Goal: Task Accomplishment & Management: Use online tool/utility

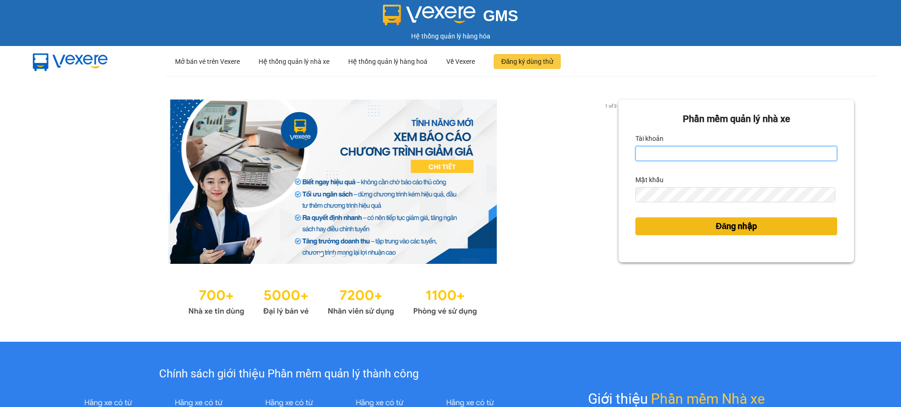
type input "nguyet.ducminh"
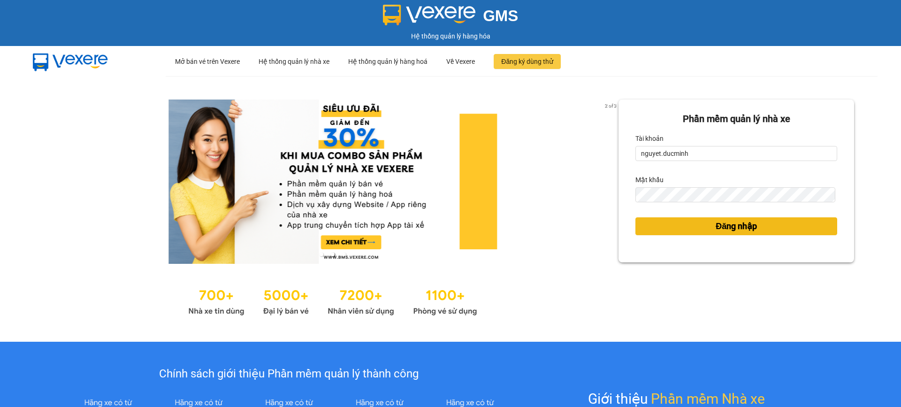
click at [729, 230] on span "Đăng nhập" at bounding box center [736, 226] width 41 height 13
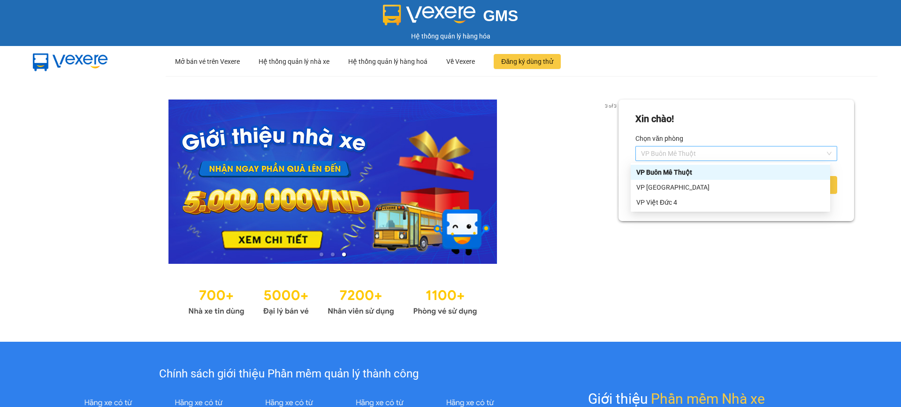
click at [722, 150] on span "VP Buôn Mê Thuột" at bounding box center [736, 153] width 191 height 14
click at [714, 189] on div "VP [GEOGRAPHIC_DATA]" at bounding box center [730, 187] width 188 height 10
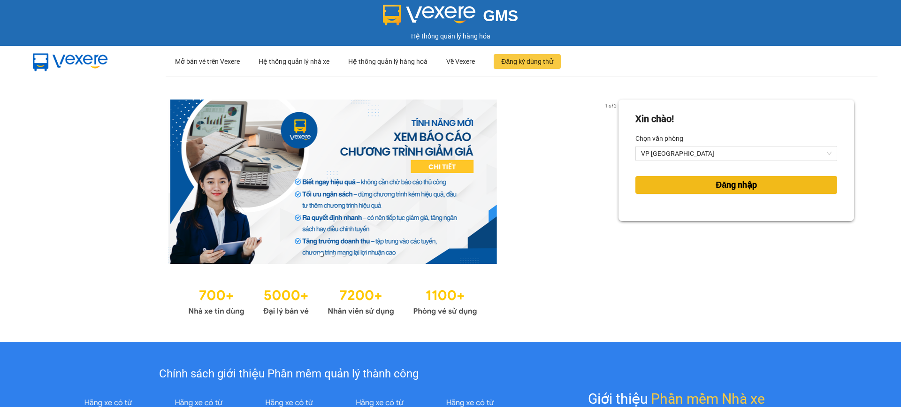
click at [716, 186] on span "Đăng nhập" at bounding box center [736, 184] width 41 height 13
